Goal: Check status: Check status

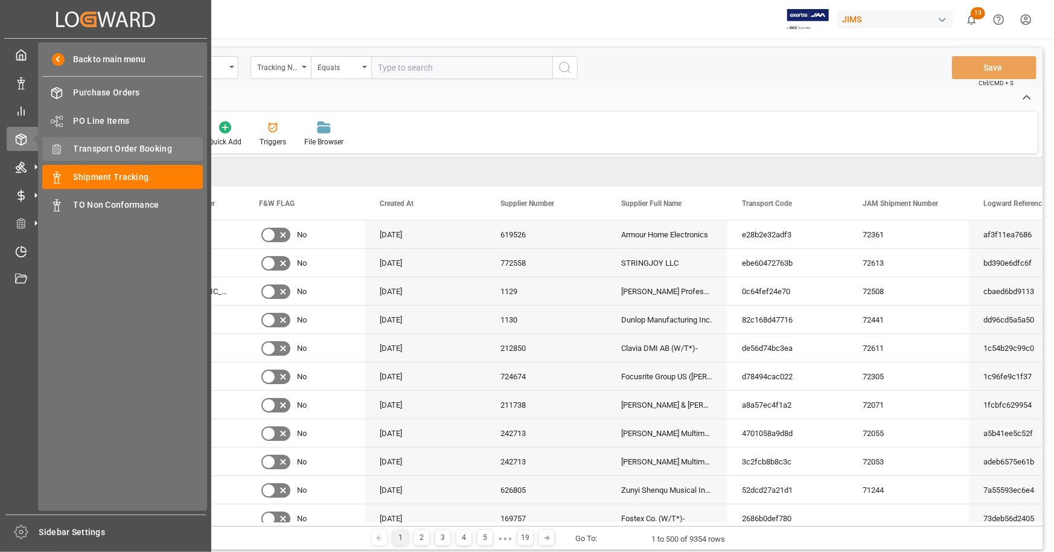
click at [141, 144] on span "Transport Order Booking" at bounding box center [139, 149] width 130 height 13
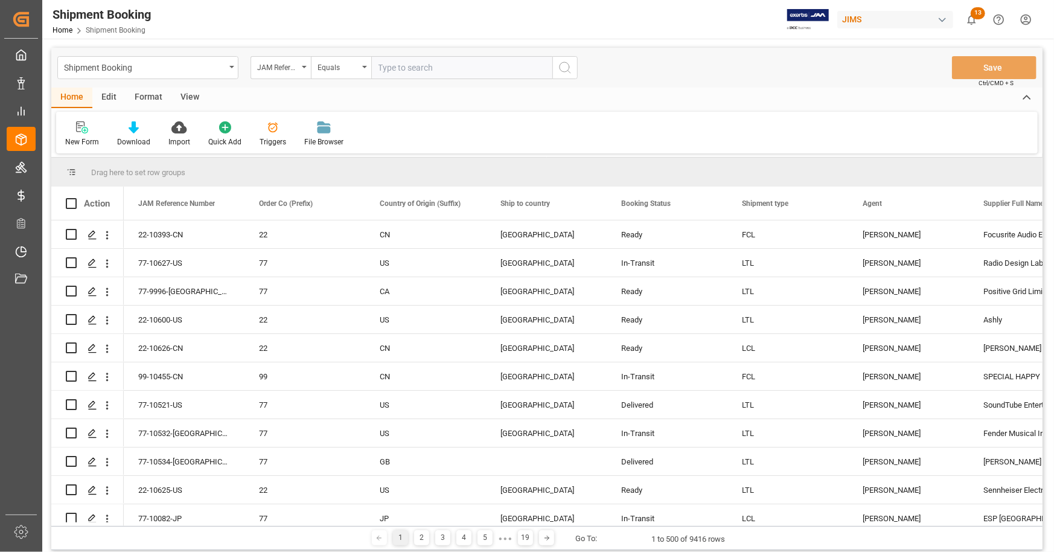
click at [386, 72] on input "text" at bounding box center [461, 67] width 181 height 23
paste input "77-10341-US"
type input "77-10341-US"
click at [569, 66] on icon "search button" at bounding box center [565, 67] width 14 height 14
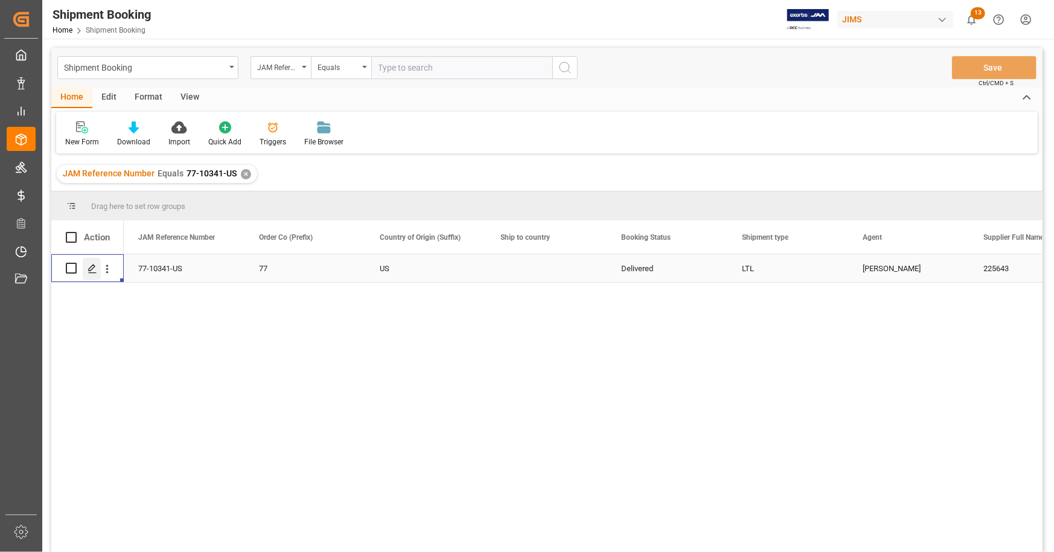
click at [92, 271] on icon "Press SPACE to select this row." at bounding box center [93, 269] width 10 height 10
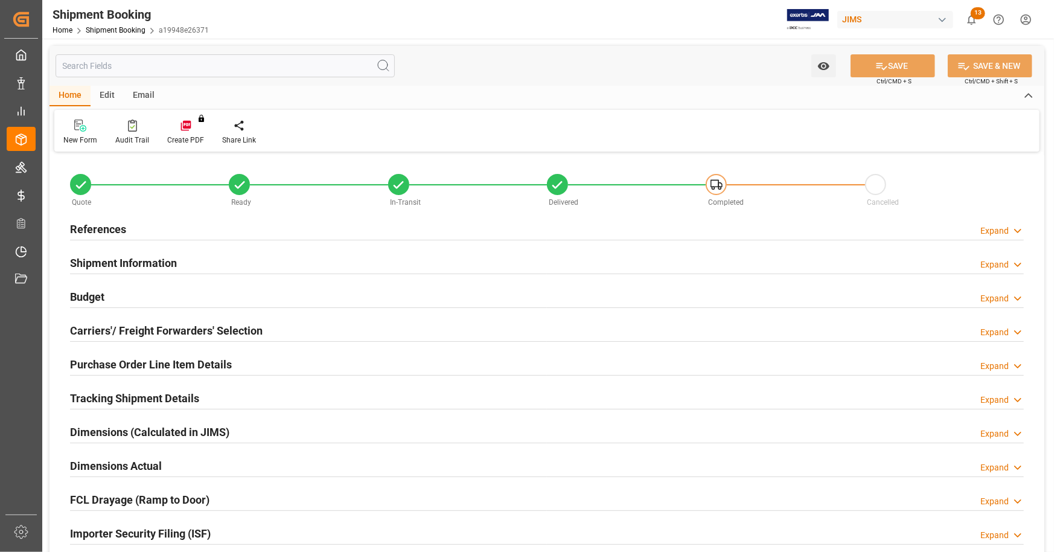
type input "0"
type input "[DATE]"
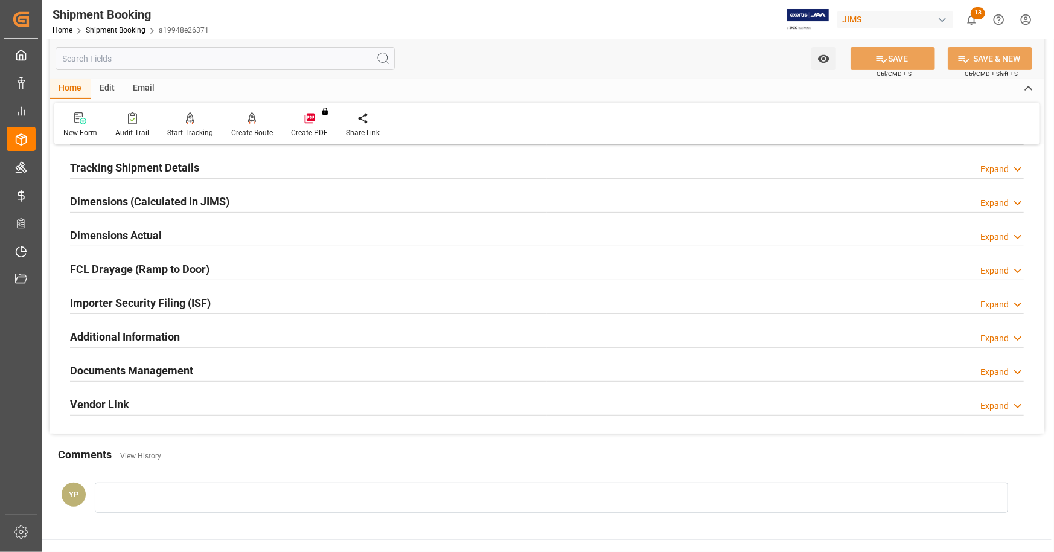
scroll to position [242, 0]
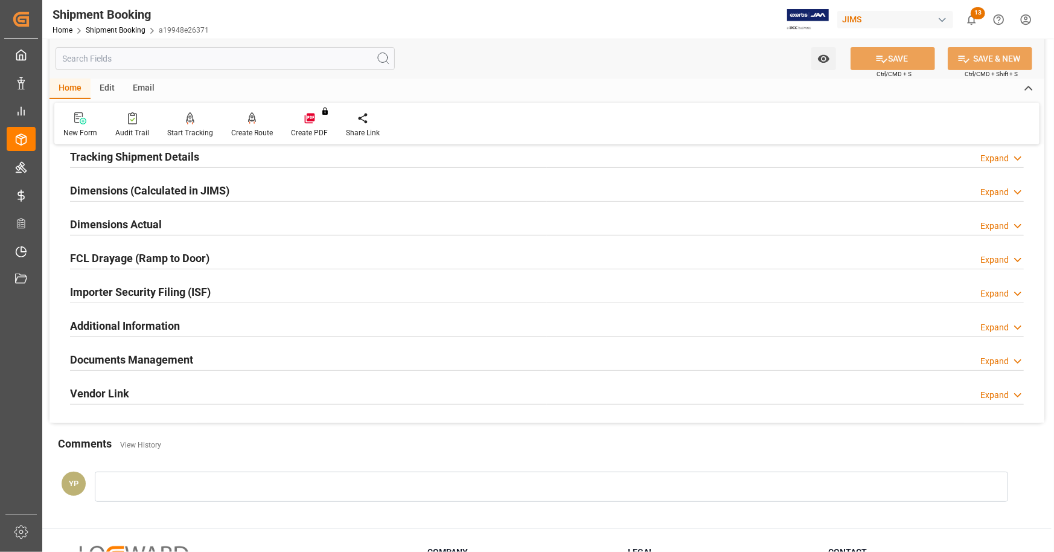
click at [184, 359] on h2 "Documents Management" at bounding box center [131, 359] width 123 height 16
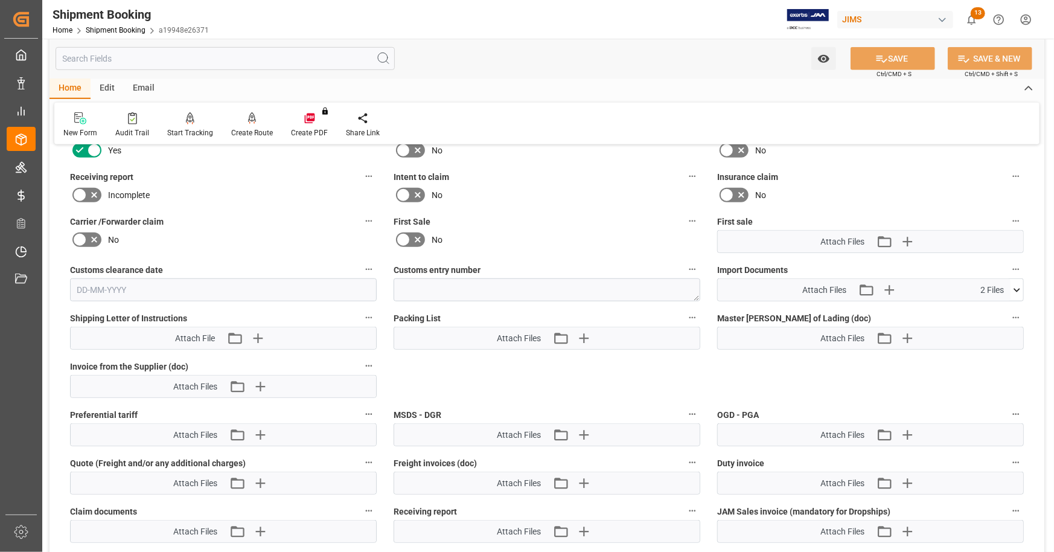
scroll to position [0, 0]
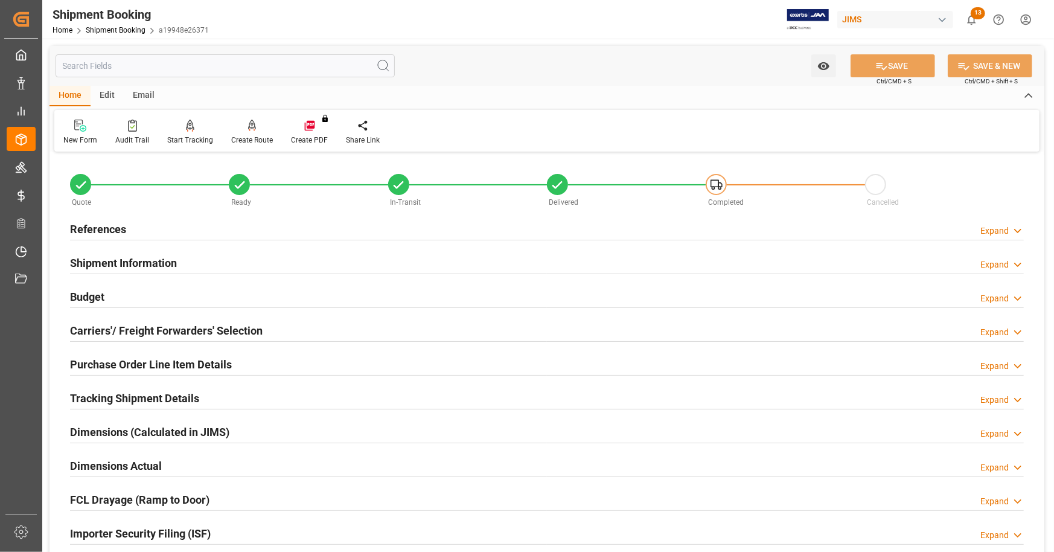
click at [144, 229] on div "References Expand" at bounding box center [547, 228] width 954 height 23
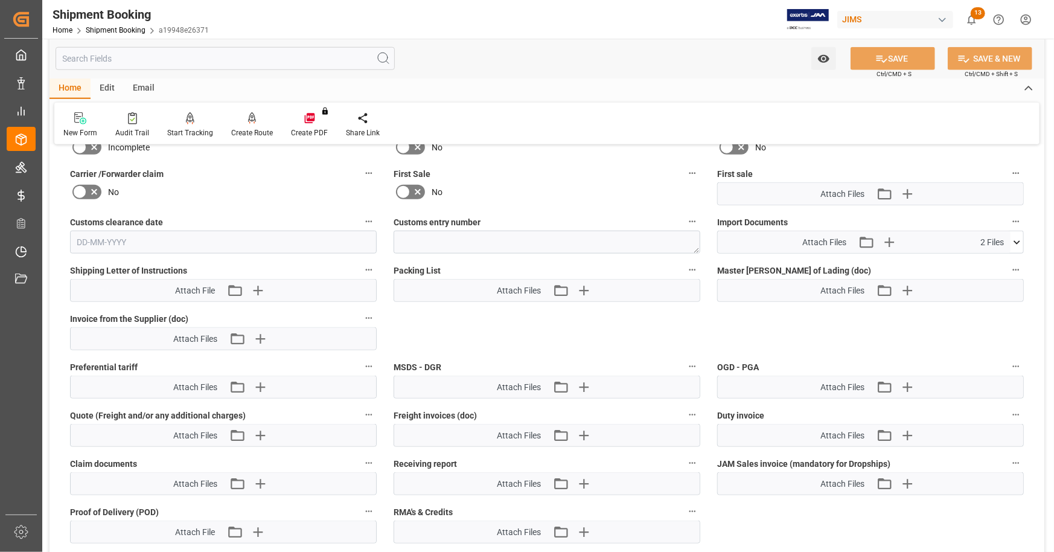
scroll to position [845, 0]
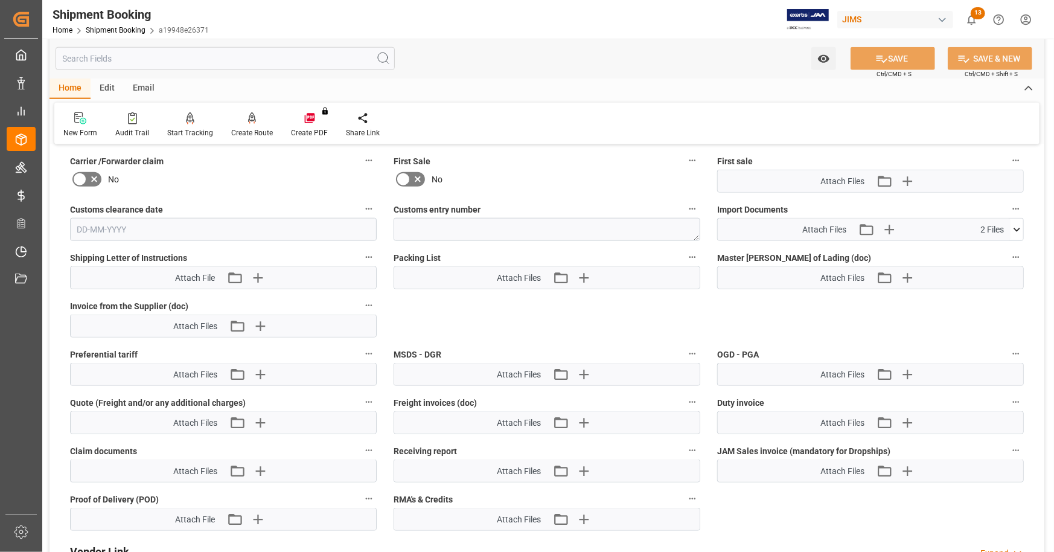
click at [1018, 230] on icon at bounding box center [1017, 229] width 13 height 13
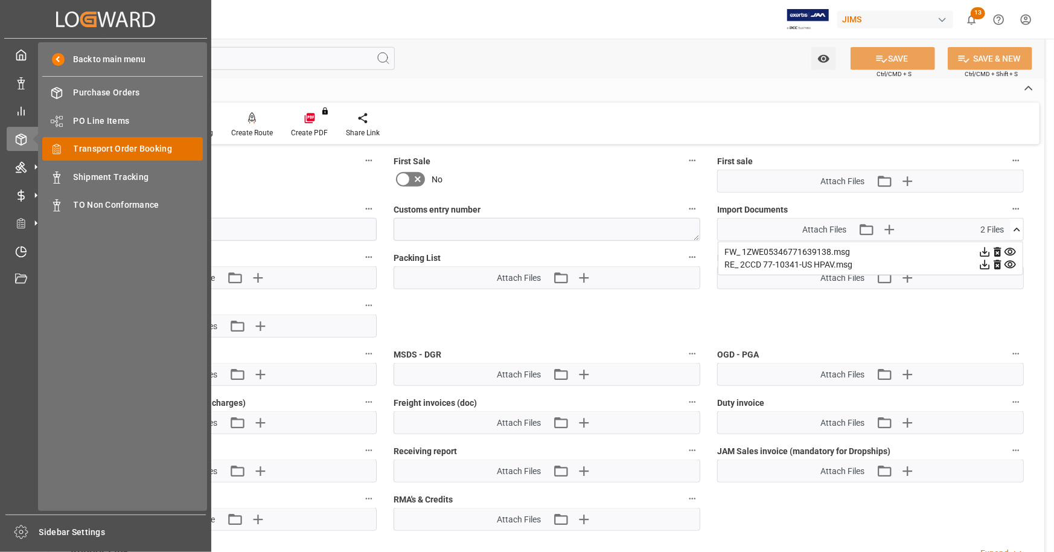
click at [138, 149] on span "Transport Order Booking" at bounding box center [139, 149] width 130 height 13
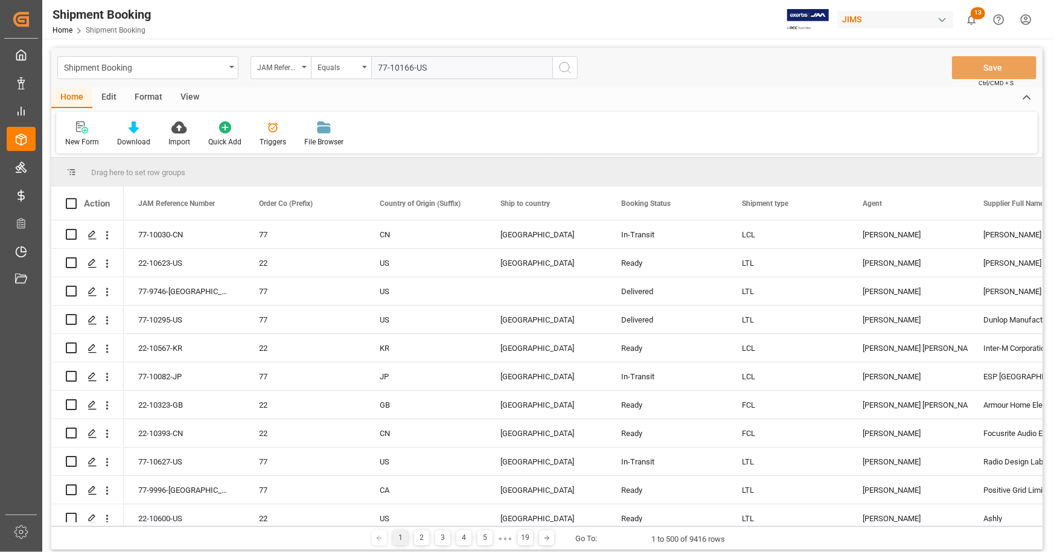
type input "77-10166-US"
click at [560, 69] on circle "search button" at bounding box center [565, 67] width 10 height 10
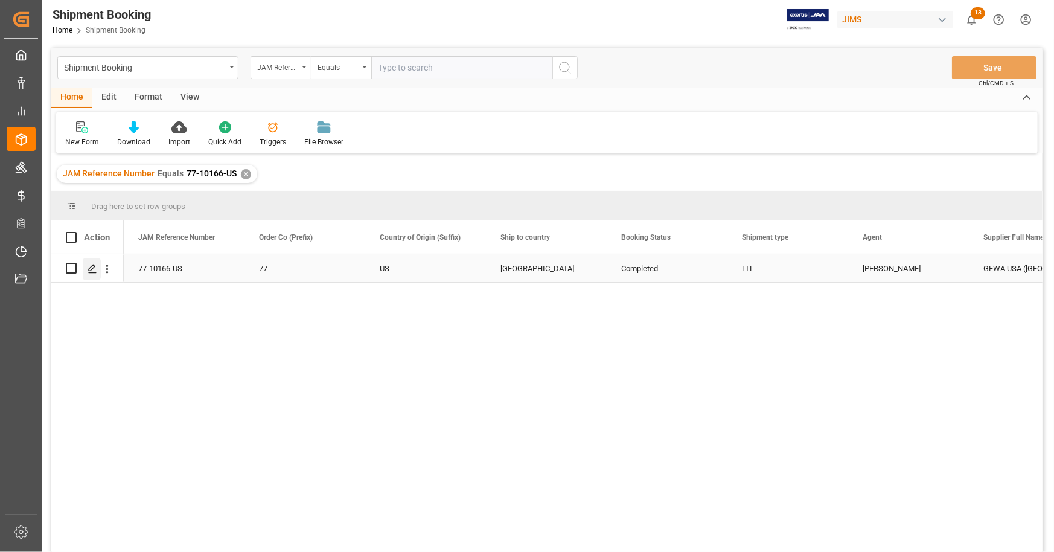
click at [95, 270] on icon "Press SPACE to select this row." at bounding box center [93, 269] width 10 height 10
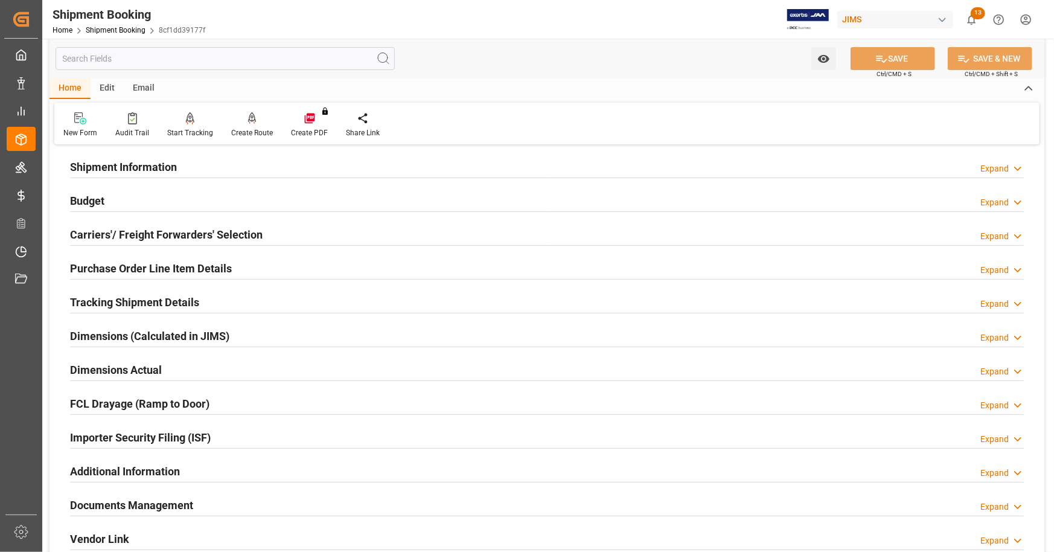
scroll to position [242, 0]
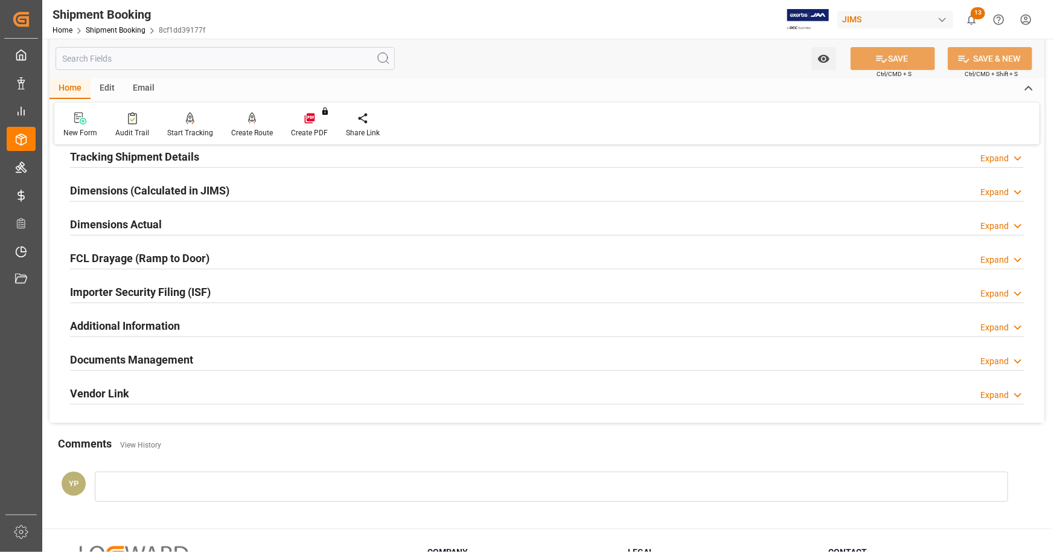
click at [165, 360] on h2 "Documents Management" at bounding box center [131, 359] width 123 height 16
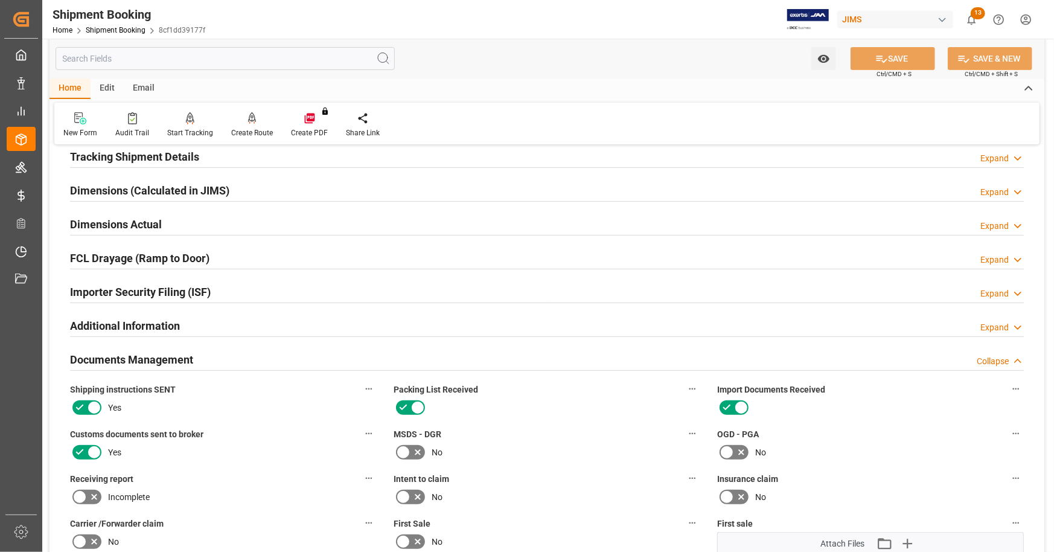
scroll to position [483, 0]
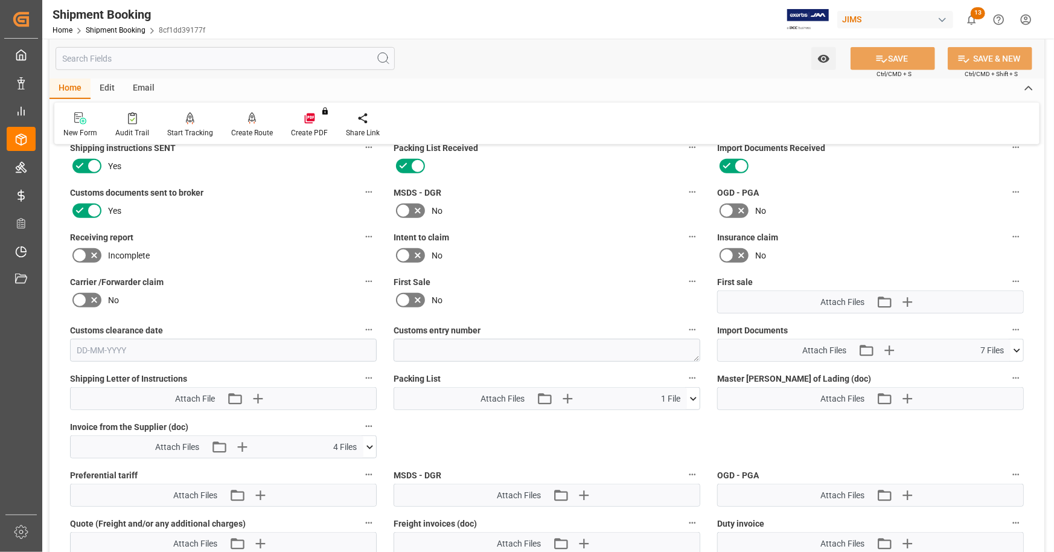
click at [1018, 347] on icon at bounding box center [1017, 350] width 13 height 13
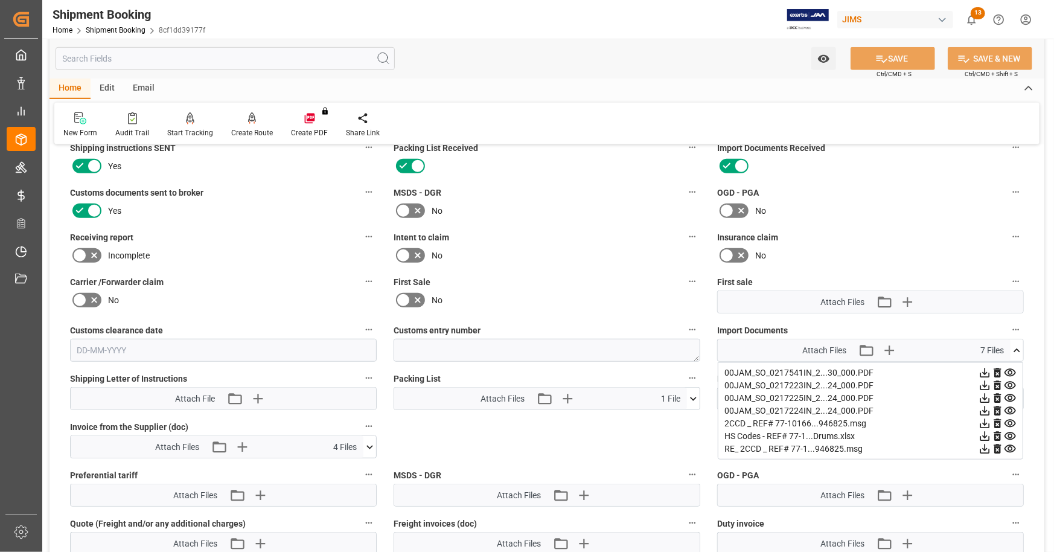
click at [986, 435] on icon at bounding box center [986, 437] width 10 height 10
